Goal: Find specific page/section: Find specific page/section

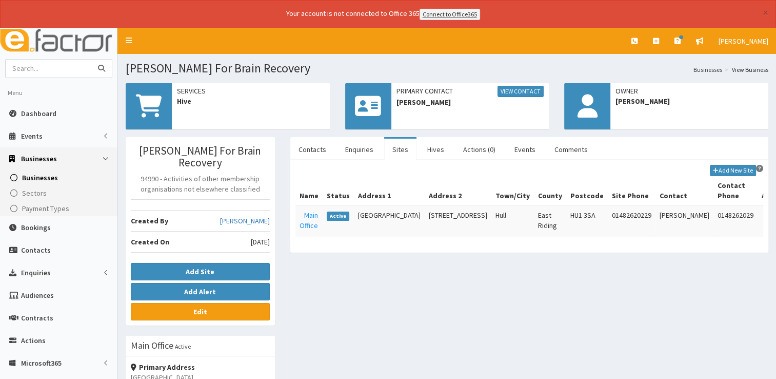
click at [52, 64] on input "text" at bounding box center [49, 69] width 86 height 18
type input "crystal"
click at [91, 60] on button "submit" at bounding box center [101, 69] width 21 height 18
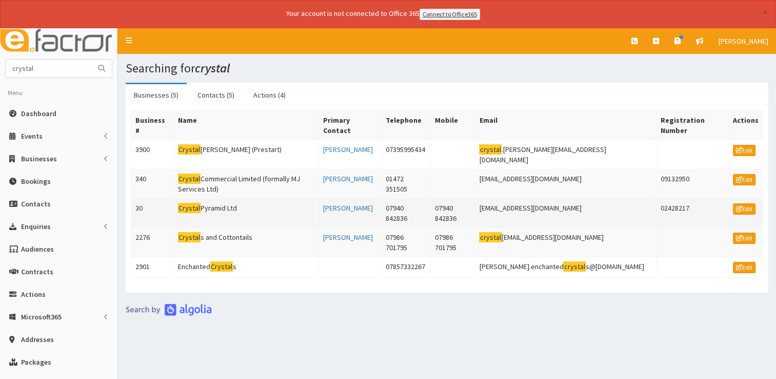
click at [196, 203] on mark "Crystal" at bounding box center [189, 208] width 23 height 11
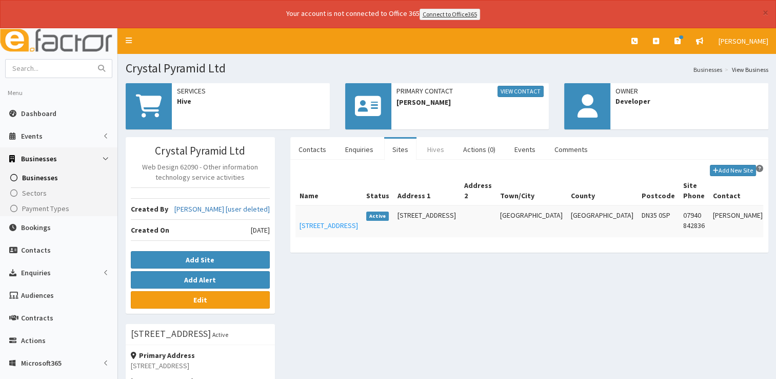
click at [433, 152] on link "Hives" at bounding box center [435, 150] width 33 height 22
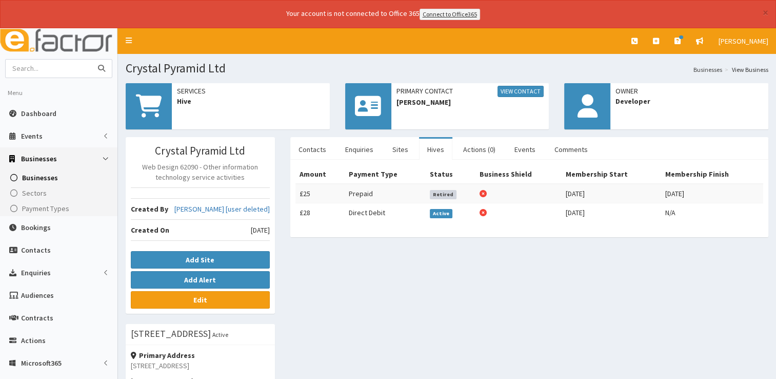
click at [63, 70] on input "text" at bounding box center [49, 69] width 86 height 18
type input "jamie bottom"
click at [91, 60] on button "submit" at bounding box center [101, 69] width 21 height 18
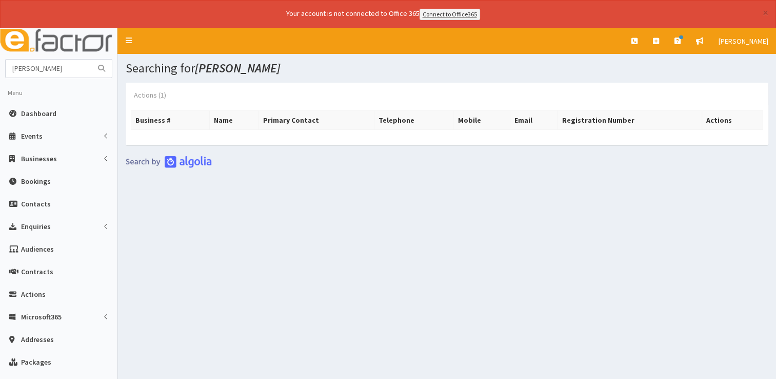
click at [148, 95] on link "Actions (1)" at bounding box center [150, 95] width 49 height 22
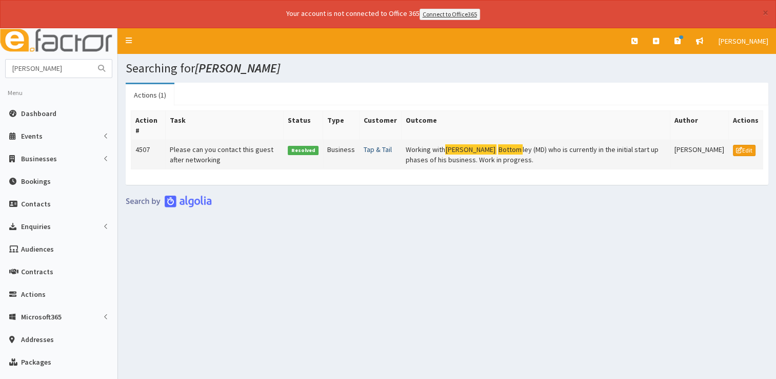
click at [380, 146] on link "Tap & Tail" at bounding box center [378, 149] width 28 height 9
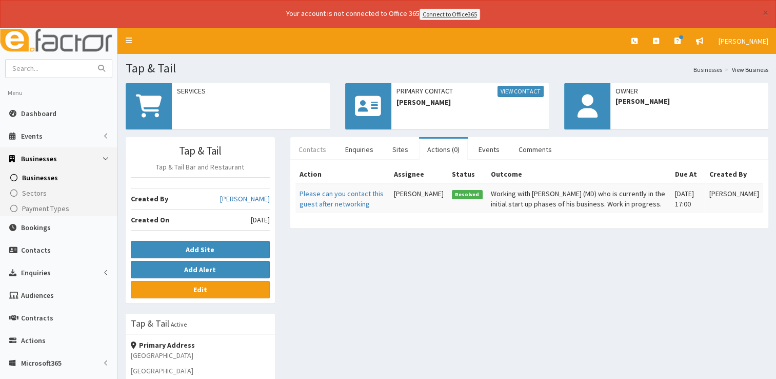
click at [321, 146] on link "Contacts" at bounding box center [312, 150] width 44 height 22
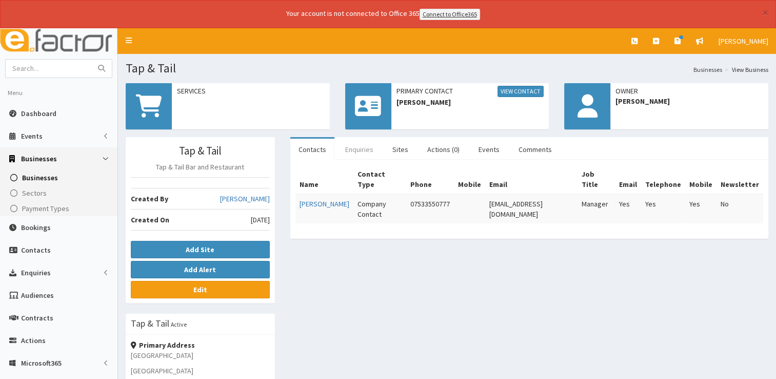
click at [355, 146] on link "Enquiries" at bounding box center [359, 150] width 45 height 22
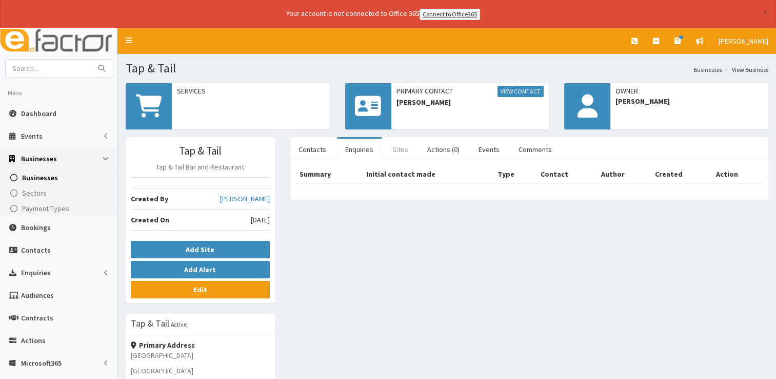
click at [388, 147] on link "Sites" at bounding box center [400, 150] width 32 height 22
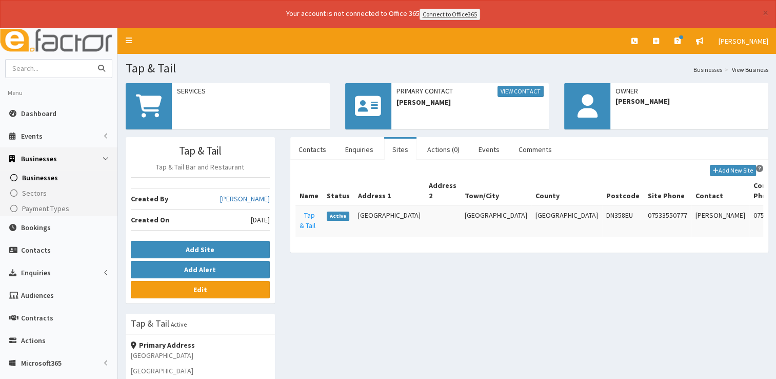
click at [38, 71] on input "text" at bounding box center [49, 69] width 86 height 18
type input "abatis"
click at [91, 60] on button "submit" at bounding box center [101, 69] width 21 height 18
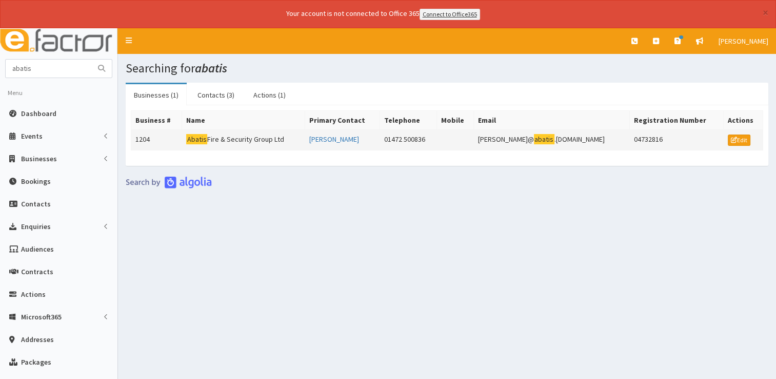
click at [223, 137] on td "Abatis Fire & Security Group Ltd" at bounding box center [243, 139] width 123 height 21
